Goal: Task Accomplishment & Management: Manage account settings

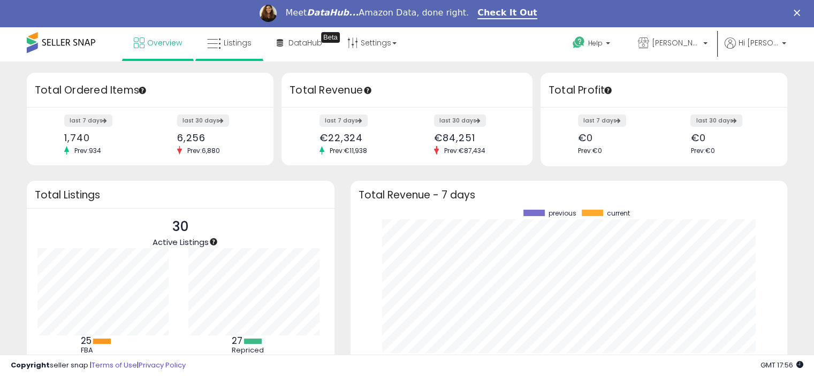
scroll to position [148, 415]
click at [229, 45] on span "Listings" at bounding box center [238, 42] width 28 height 11
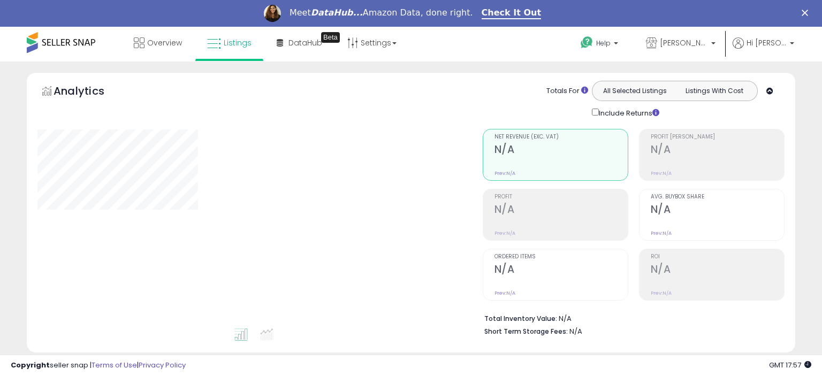
click at [434, 43] on div "Overview Listings Beta" at bounding box center [263, 49] width 542 height 45
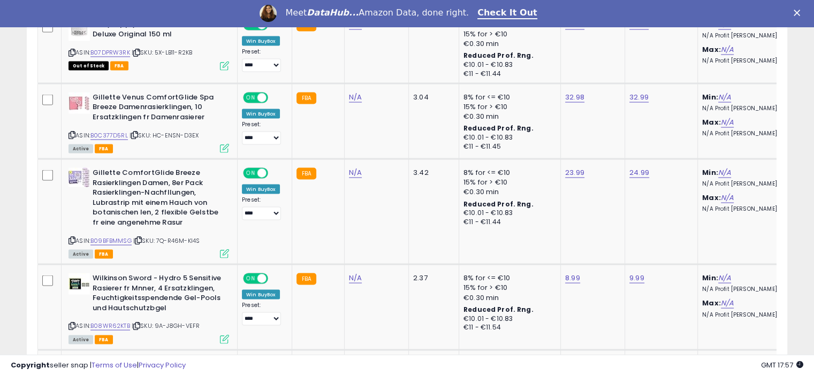
scroll to position [2033, 0]
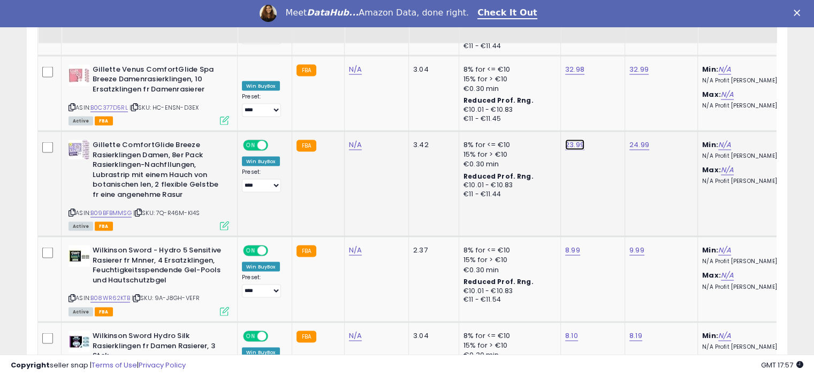
click at [571, 139] on link "23.99" at bounding box center [574, 144] width 19 height 11
type input "*****"
click button "submit" at bounding box center [599, 81] width 18 height 16
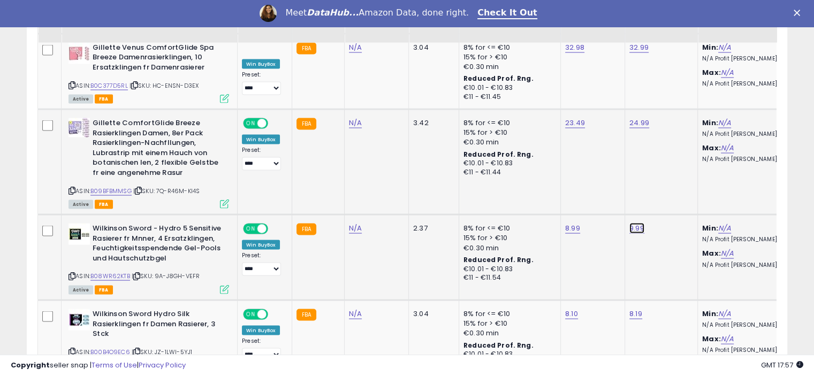
click at [636, 223] on link "9.99" at bounding box center [636, 228] width 15 height 11
type input "****"
click button "submit" at bounding box center [661, 165] width 18 height 16
click at [565, 309] on link "8.10" at bounding box center [571, 314] width 13 height 11
type input "*"
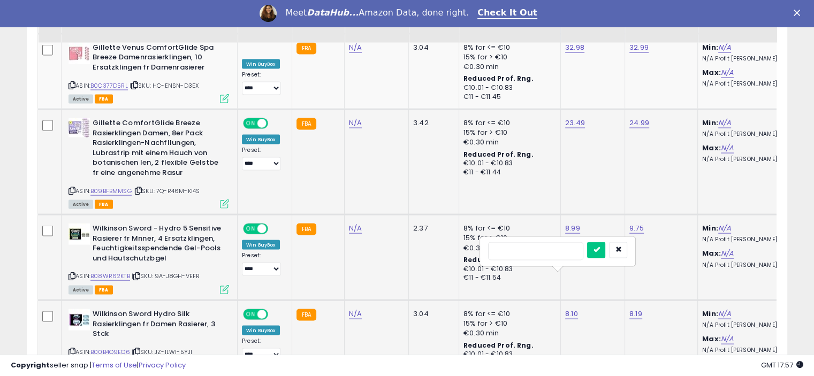
type input "*"
type input "****"
click button "submit" at bounding box center [596, 250] width 18 height 16
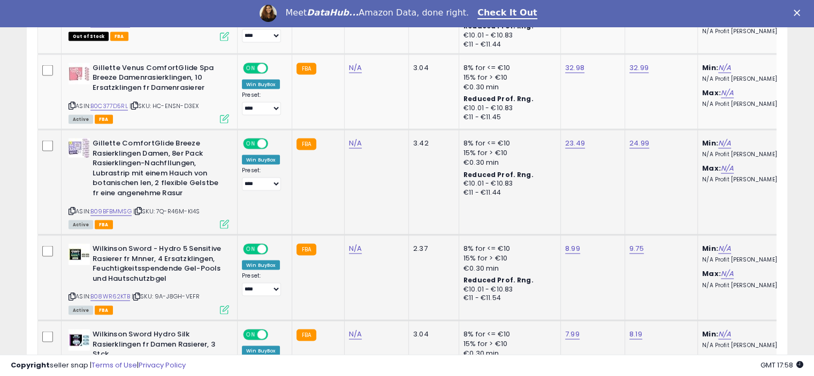
scroll to position [0, 0]
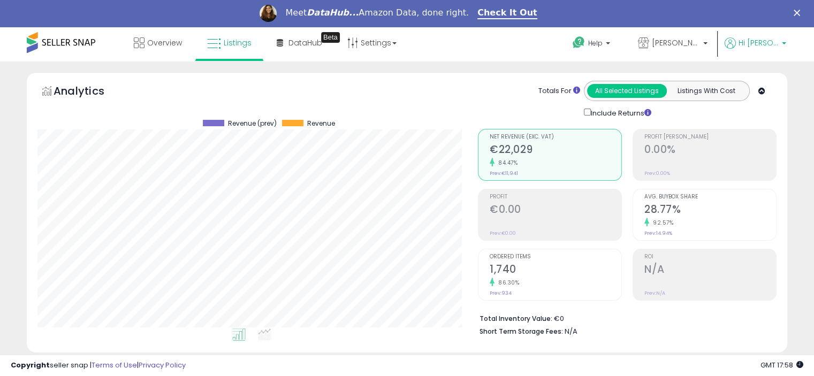
click at [776, 39] on span "Hi [PERSON_NAME]" at bounding box center [758, 42] width 40 height 11
click at [754, 143] on link "Logout" at bounding box center [762, 140] width 24 height 10
